Goal: Information Seeking & Learning: Learn about a topic

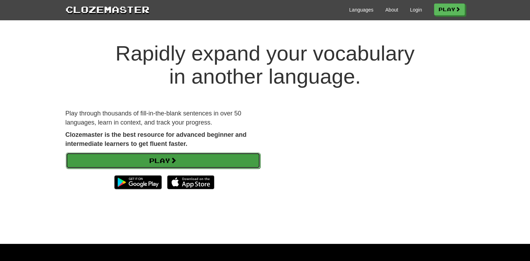
click at [182, 164] on link "Play" at bounding box center [163, 161] width 194 height 16
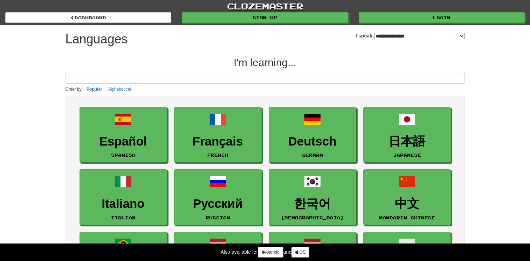
select select "*******"
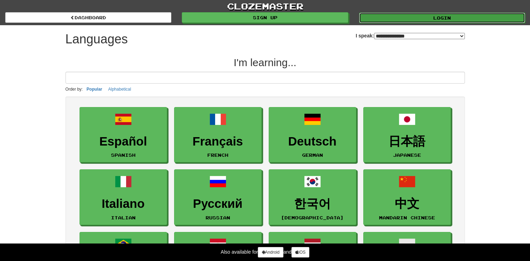
click at [424, 14] on link "Login" at bounding box center [442, 18] width 166 height 11
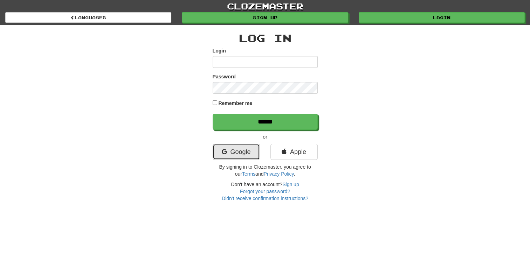
click at [235, 149] on link "Google" at bounding box center [236, 152] width 47 height 16
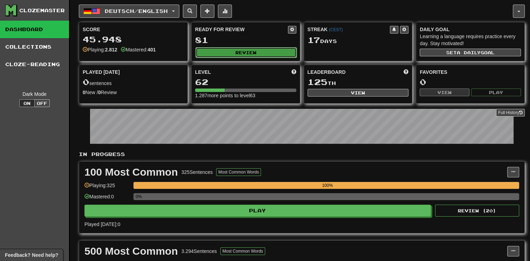
click at [240, 52] on button "Review" at bounding box center [245, 52] width 101 height 11
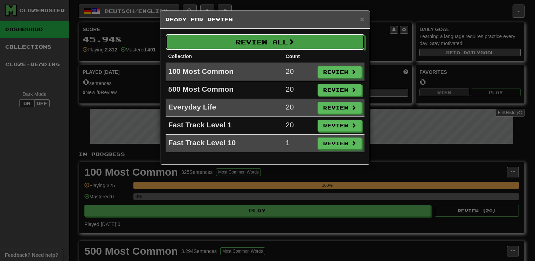
drag, startPoint x: 251, startPoint y: 43, endPoint x: 248, endPoint y: 46, distance: 3.7
click at [250, 43] on button "Review All" at bounding box center [265, 42] width 199 height 16
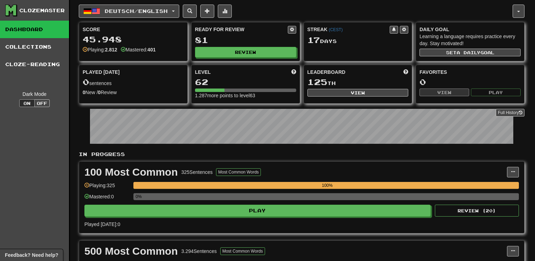
select select "********"
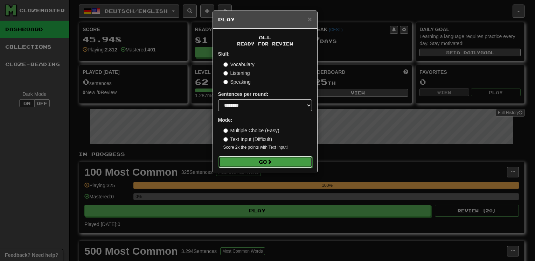
click at [246, 159] on button "Go" at bounding box center [266, 162] width 94 height 12
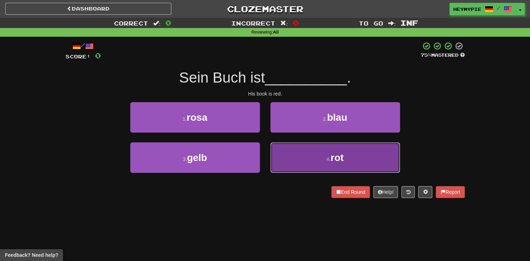
click at [314, 160] on button "4 . rot" at bounding box center [335, 158] width 130 height 30
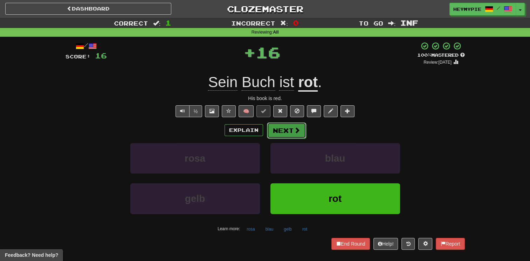
click at [284, 135] on button "Next" at bounding box center [286, 131] width 39 height 16
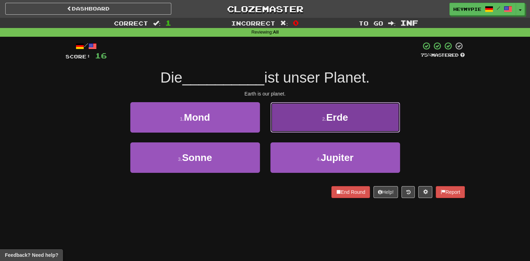
click at [295, 127] on button "2 . Erde" at bounding box center [335, 117] width 130 height 30
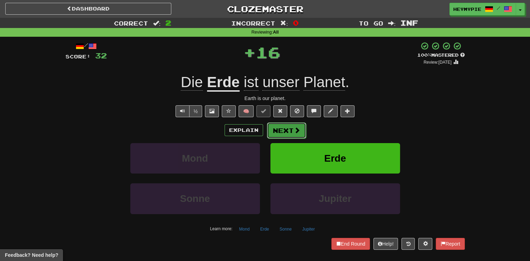
click at [276, 134] on button "Next" at bounding box center [286, 131] width 39 height 16
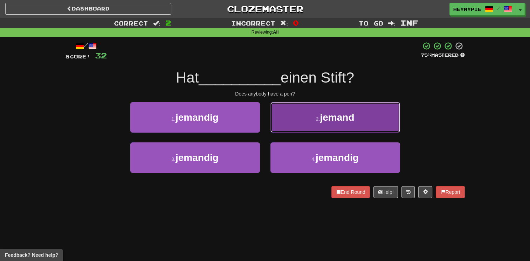
click at [282, 132] on button "2 . jemand" at bounding box center [335, 117] width 130 height 30
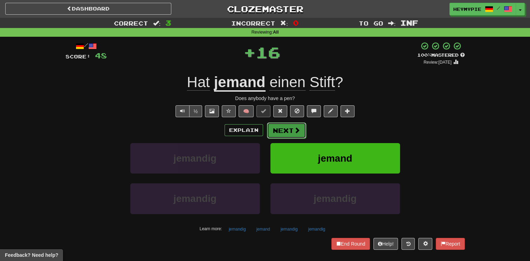
click at [279, 133] on button "Next" at bounding box center [286, 131] width 39 height 16
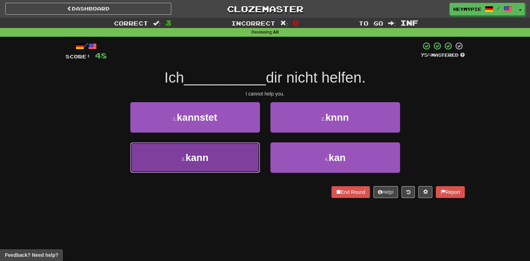
click at [234, 160] on button "3 . kann" at bounding box center [195, 158] width 130 height 30
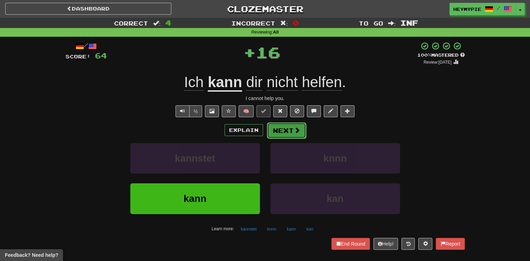
click at [280, 131] on button "Next" at bounding box center [286, 131] width 39 height 16
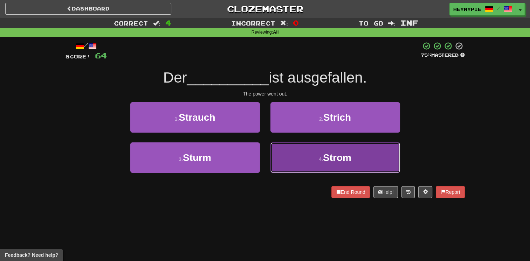
click at [301, 162] on button "4 . Strom" at bounding box center [335, 158] width 130 height 30
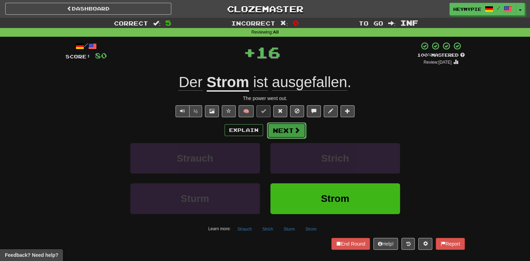
click at [286, 132] on button "Next" at bounding box center [286, 131] width 39 height 16
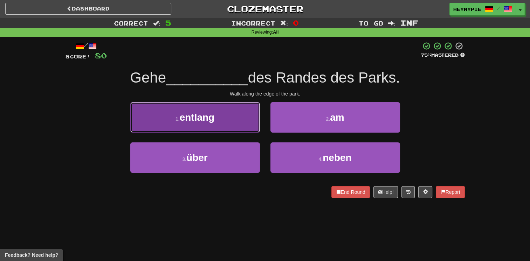
click at [191, 123] on button "1 . entlang" at bounding box center [195, 117] width 130 height 30
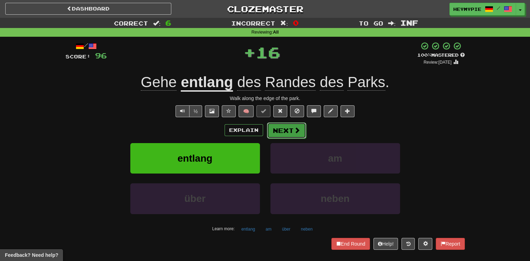
click at [292, 131] on button "Next" at bounding box center [286, 131] width 39 height 16
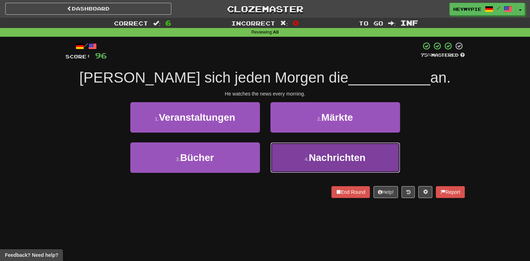
click at [308, 157] on small "4 ." at bounding box center [307, 160] width 4 height 6
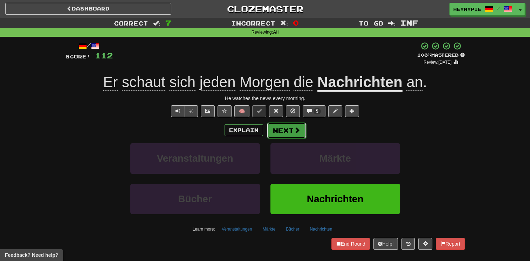
click at [287, 136] on button "Next" at bounding box center [286, 131] width 39 height 16
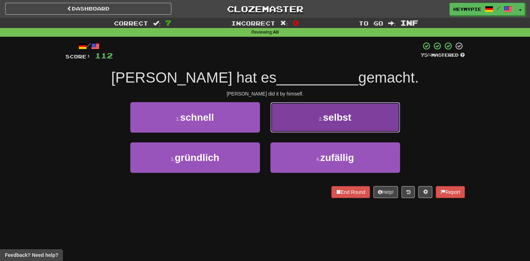
click at [294, 113] on button "2 . selbst" at bounding box center [335, 117] width 130 height 30
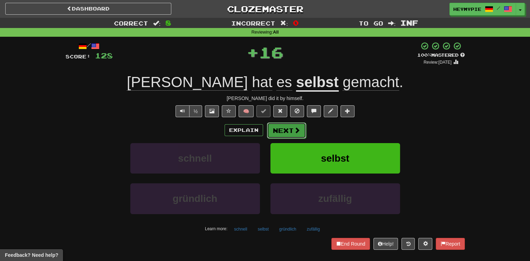
click at [283, 130] on button "Next" at bounding box center [286, 131] width 39 height 16
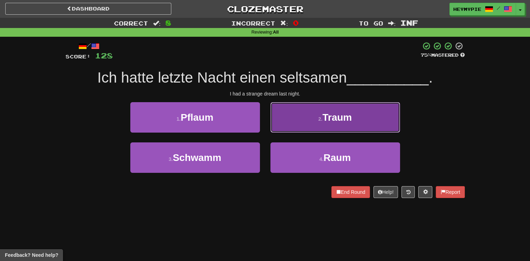
click at [298, 130] on button "2 . Traum" at bounding box center [335, 117] width 130 height 30
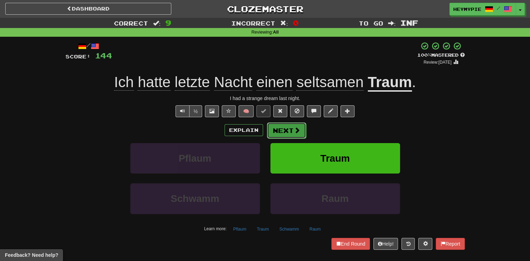
click at [284, 134] on button "Next" at bounding box center [286, 131] width 39 height 16
